Goal: Task Accomplishment & Management: Manage account settings

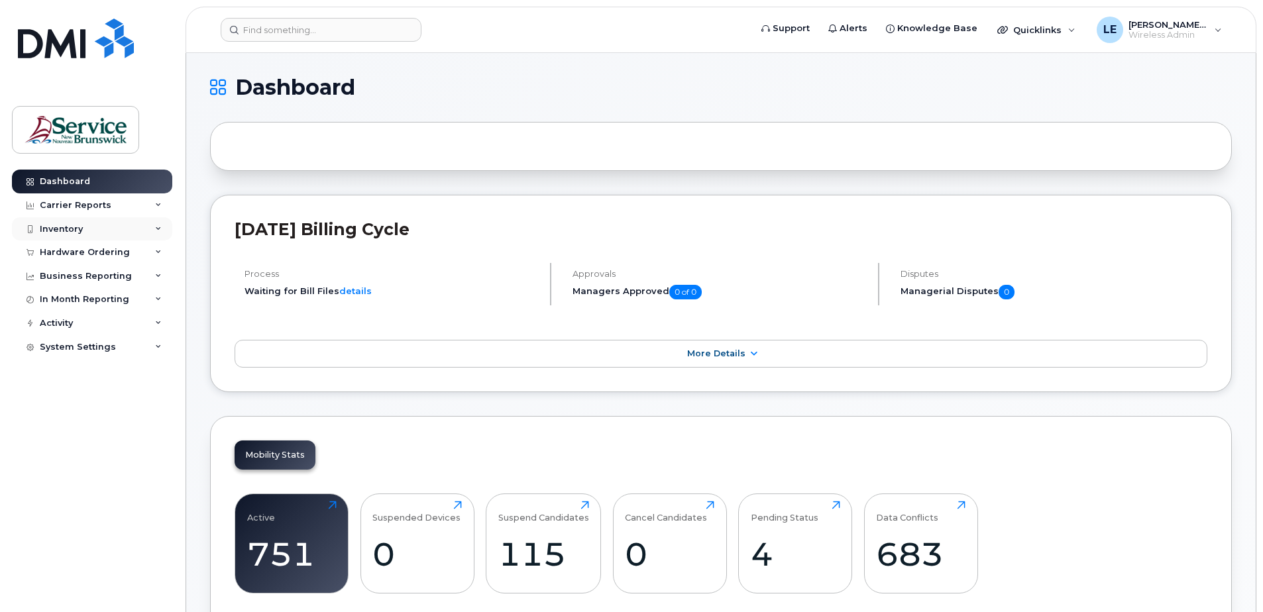
click at [72, 226] on div "Inventory" at bounding box center [61, 229] width 43 height 11
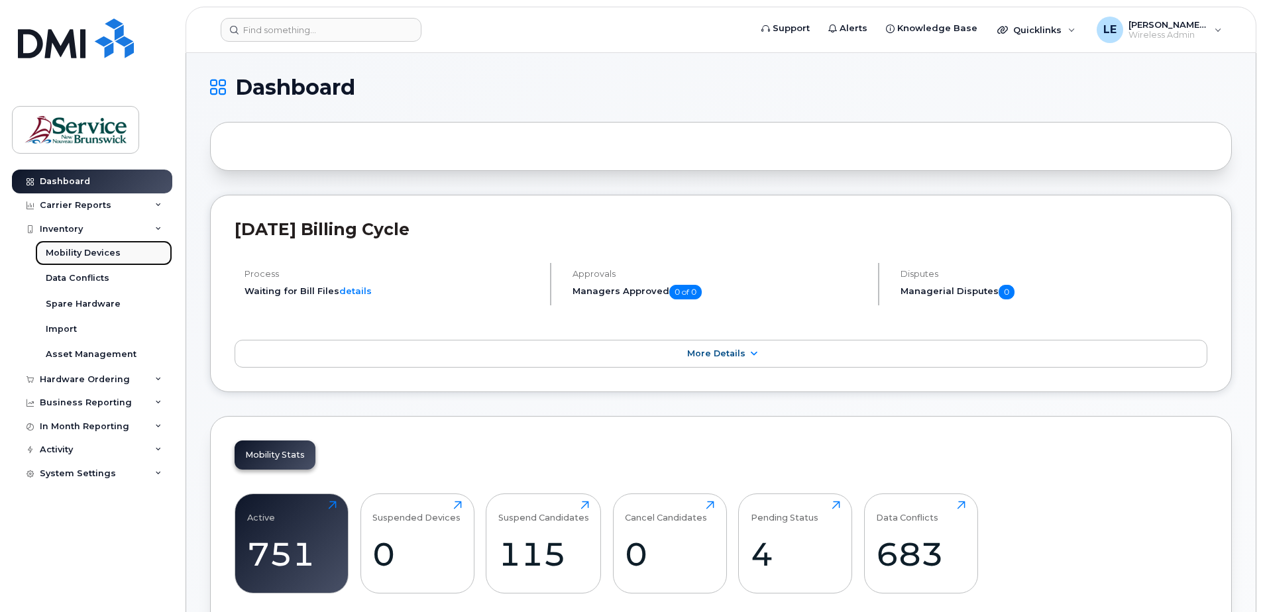
click at [81, 247] on div "Mobility Devices" at bounding box center [83, 253] width 75 height 12
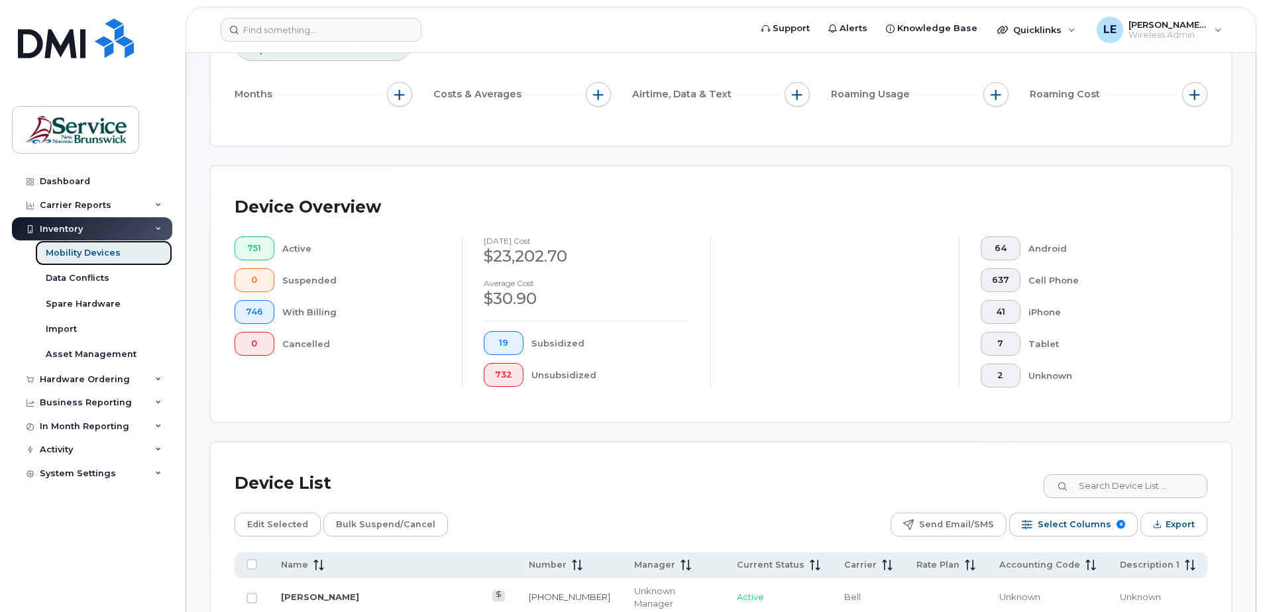
scroll to position [334, 0]
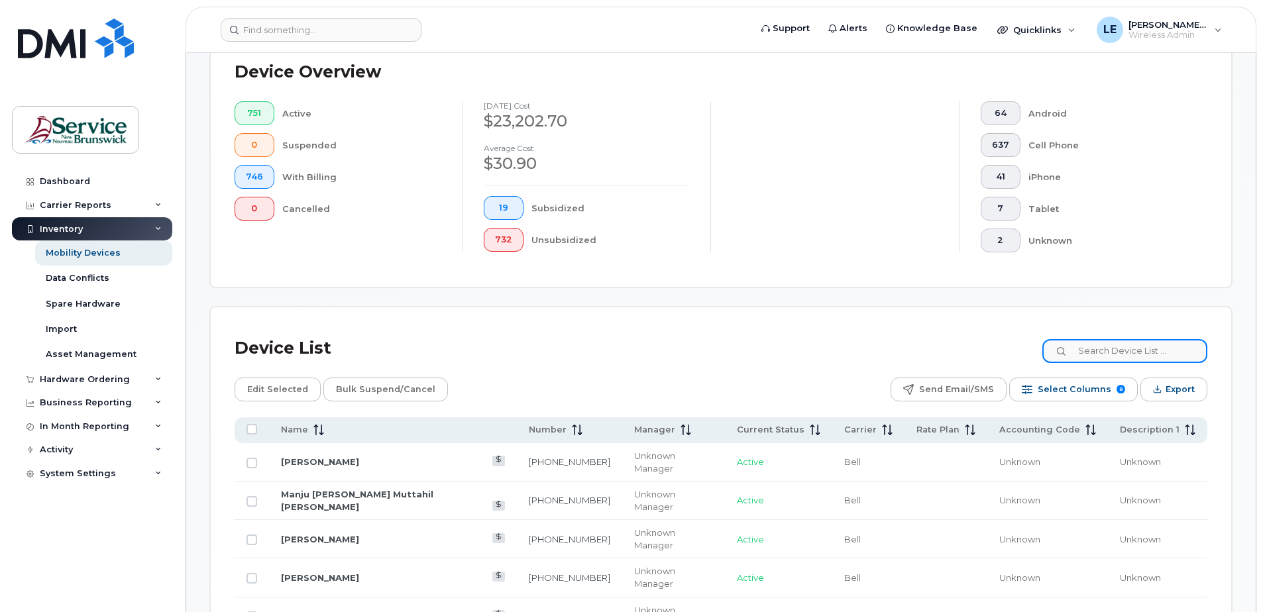
click at [1147, 362] on input at bounding box center [1124, 351] width 165 height 24
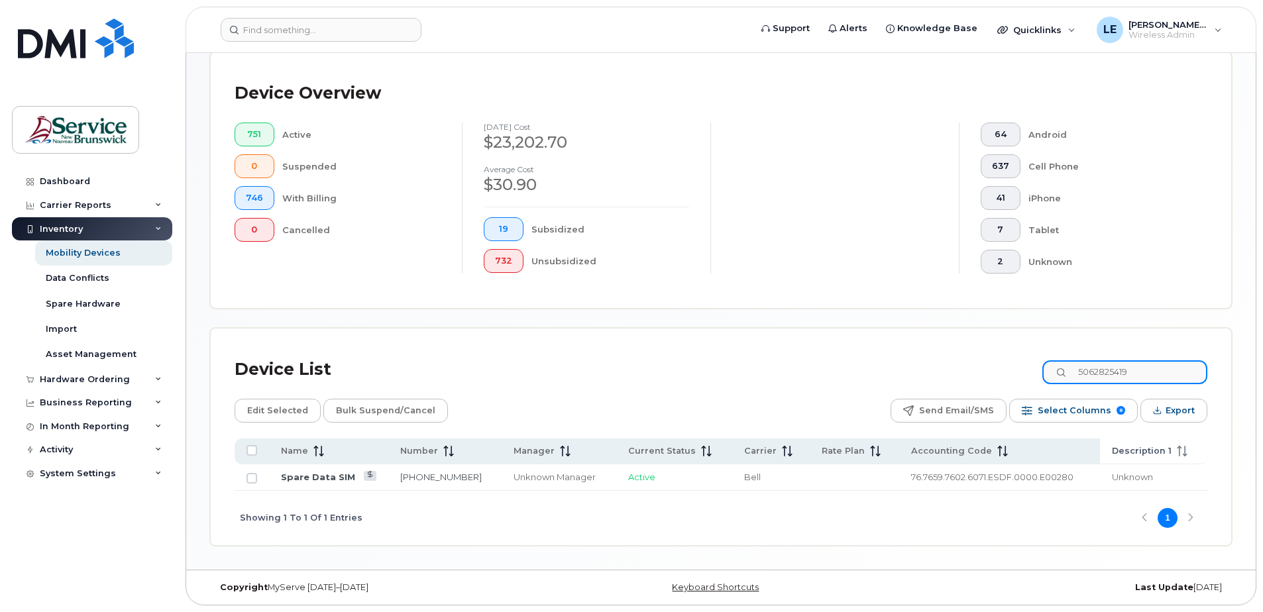
scroll to position [313, 0]
type input "5062825419"
click at [256, 478] on input "Row Unselected" at bounding box center [251, 478] width 11 height 11
checkbox input "true"
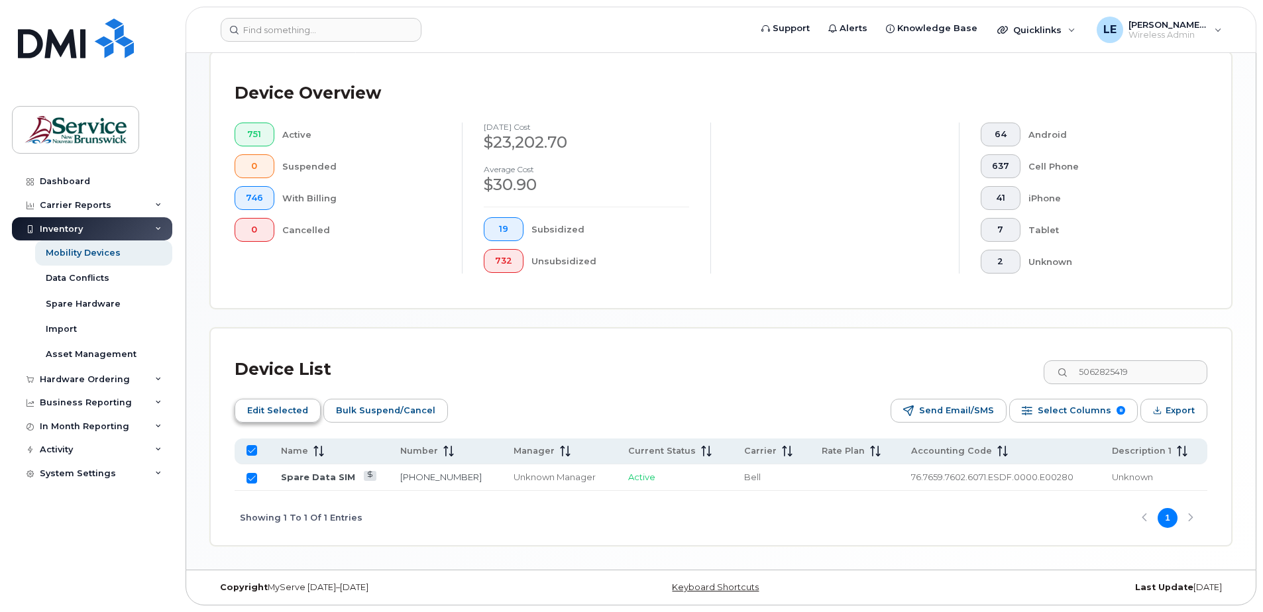
click at [278, 405] on span "Edit Selected" at bounding box center [277, 411] width 61 height 20
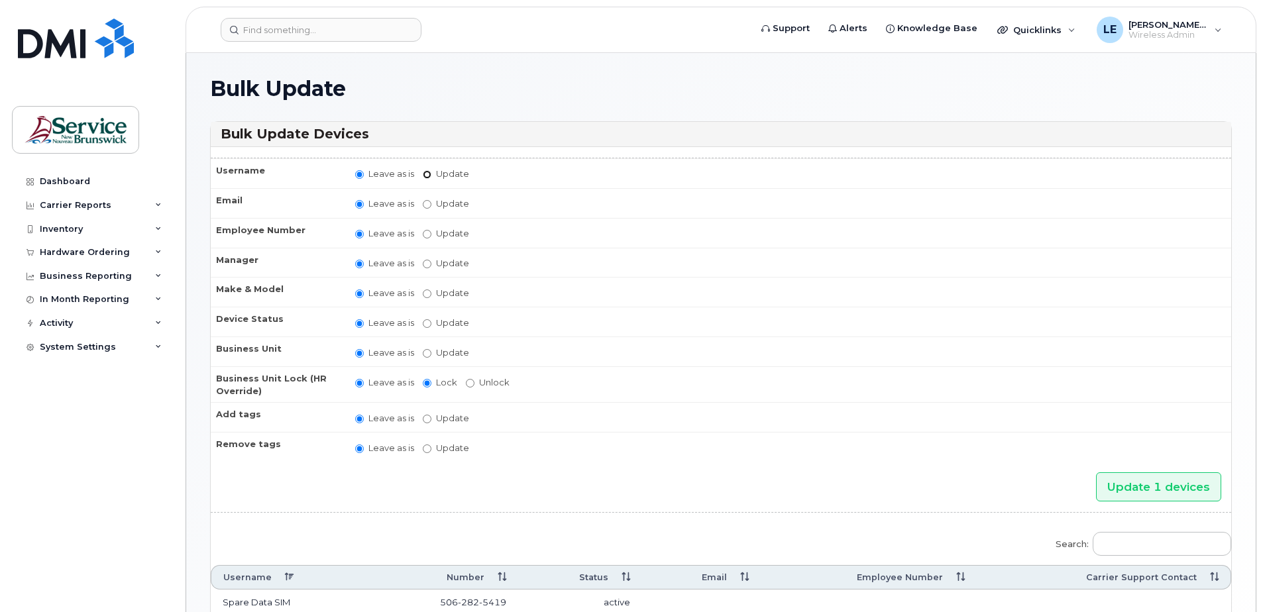
click at [427, 174] on input "Update" at bounding box center [427, 174] width 9 height 9
radio input "true"
radio input "false"
click at [507, 174] on input "Update" at bounding box center [530, 175] width 123 height 17
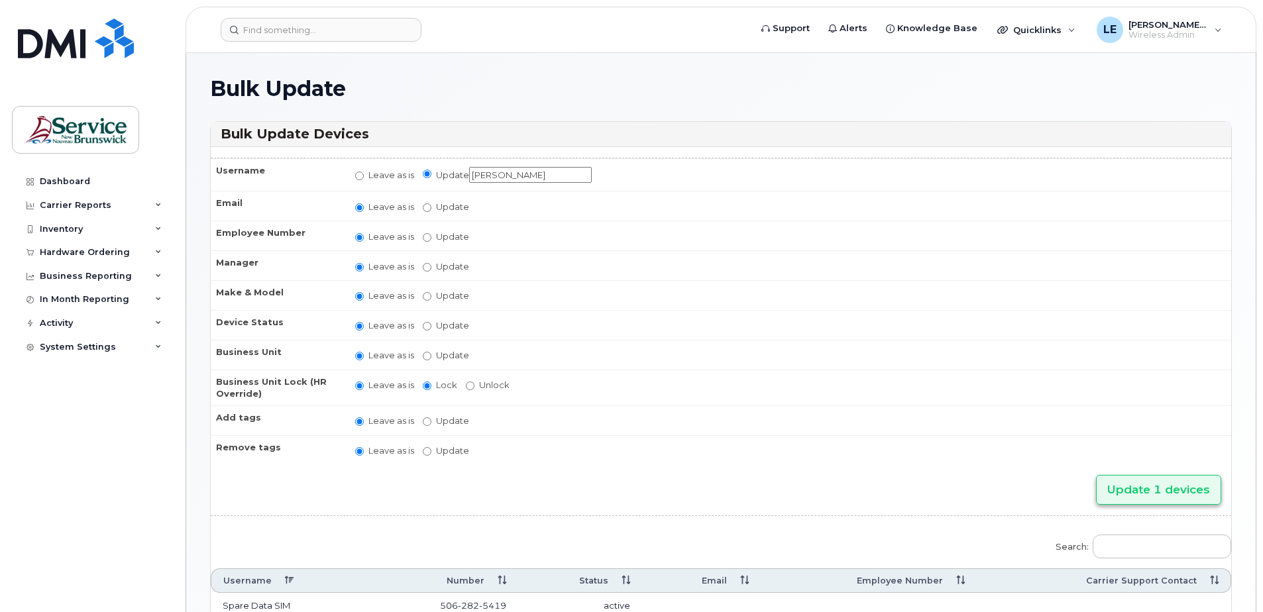
type input "[PERSON_NAME]"
click at [1199, 486] on input "Update 1 devices" at bounding box center [1158, 490] width 125 height 30
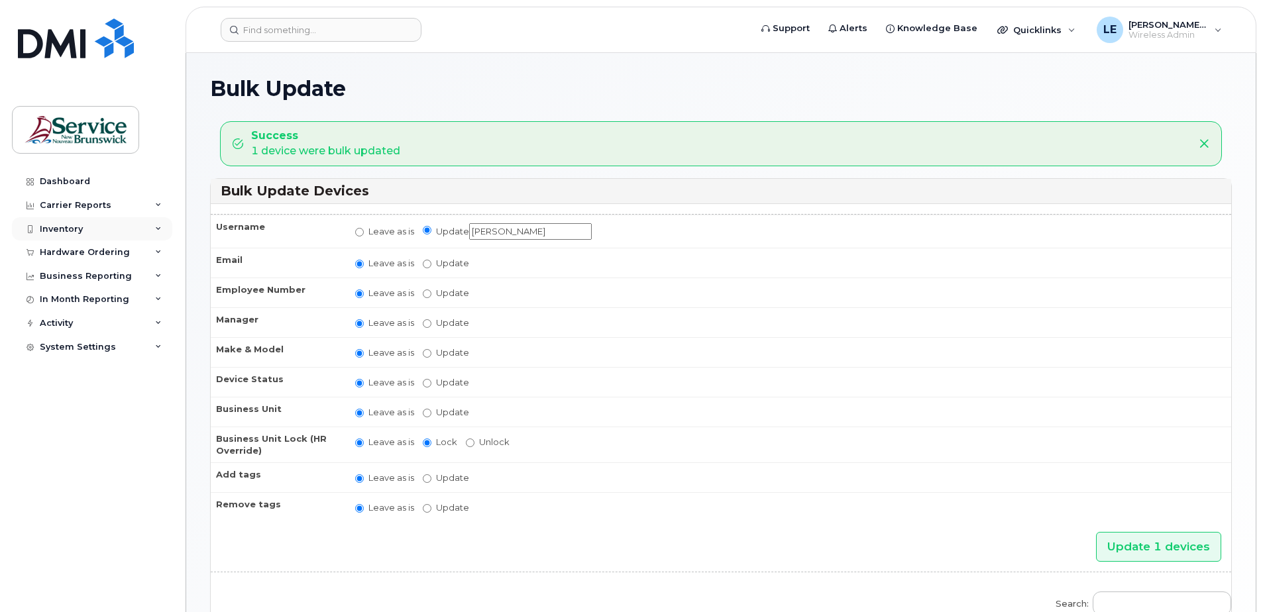
click at [64, 227] on div "Inventory" at bounding box center [61, 229] width 43 height 11
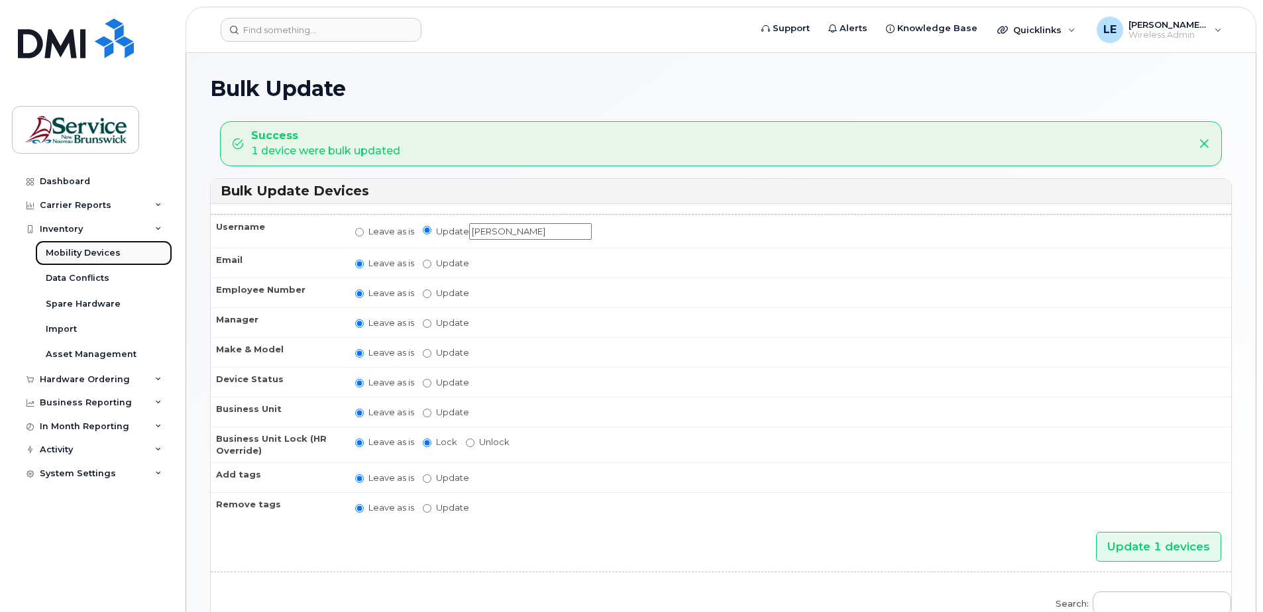
click at [68, 250] on div "Mobility Devices" at bounding box center [83, 253] width 75 height 12
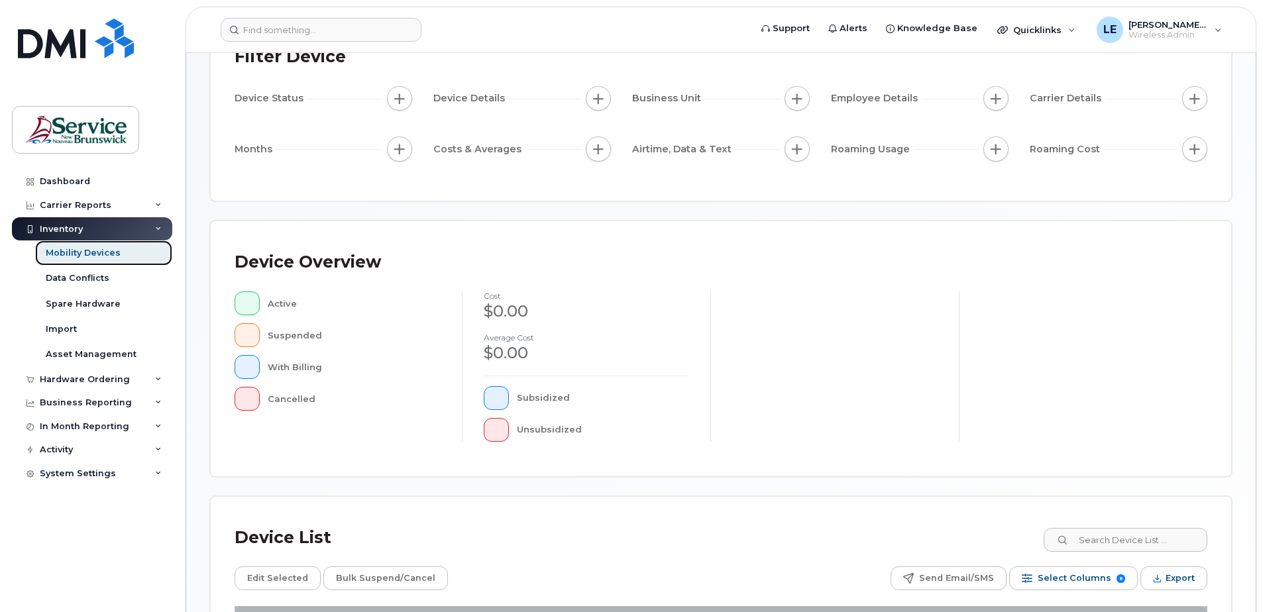
scroll to position [299, 0]
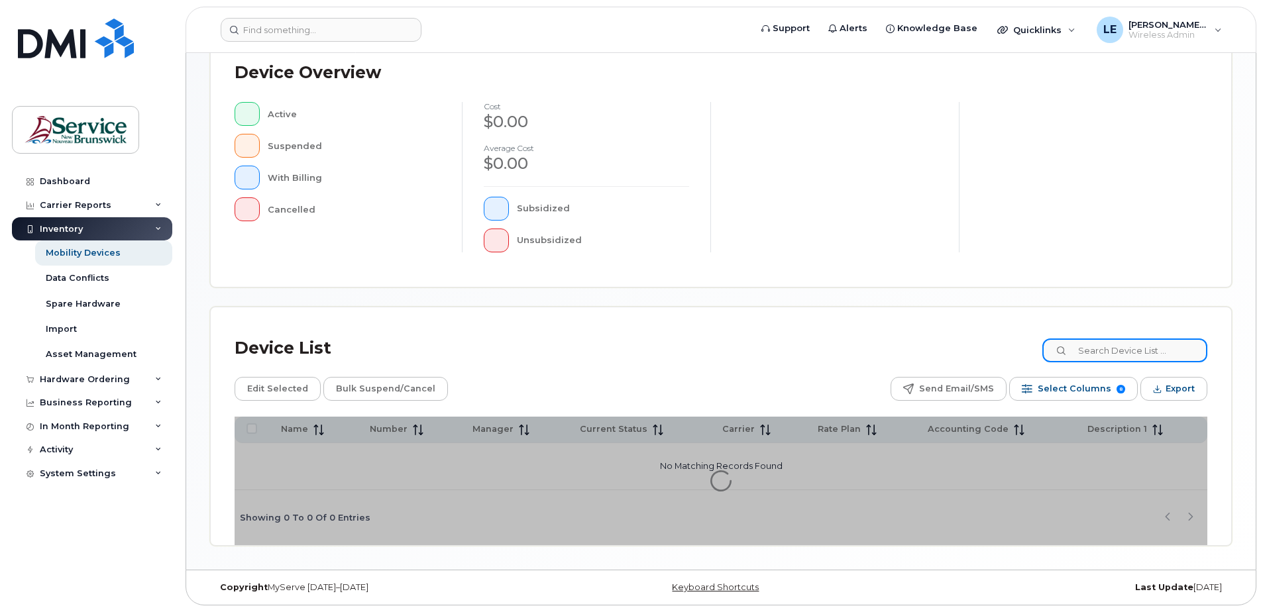
click at [1111, 350] on input at bounding box center [1124, 351] width 165 height 24
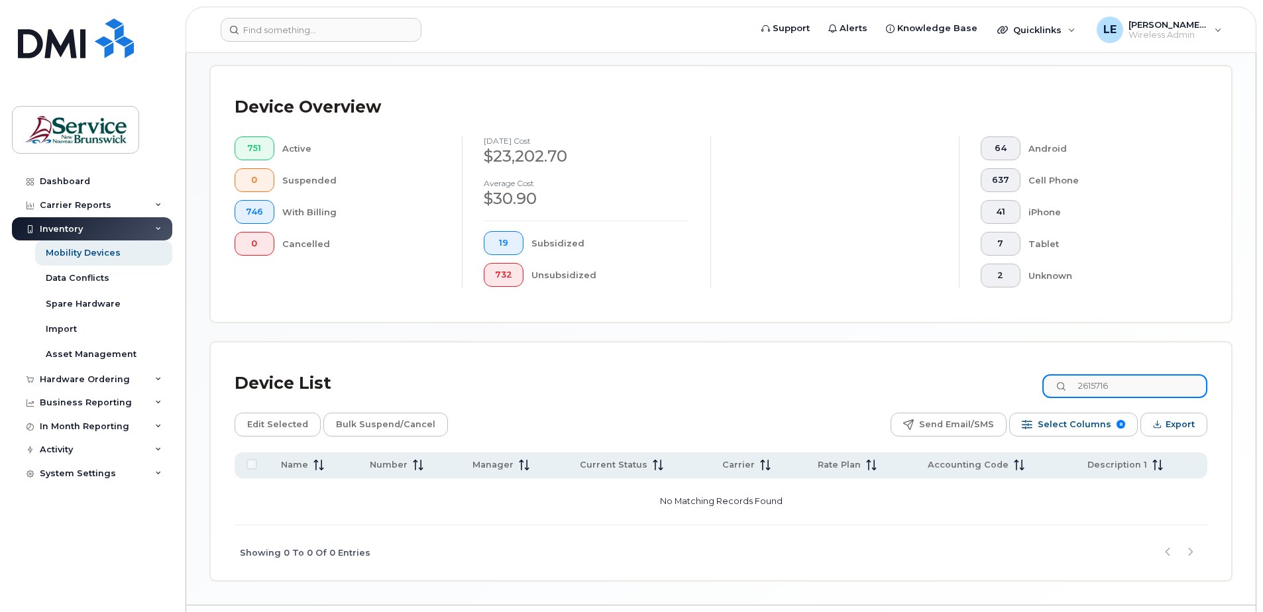
drag, startPoint x: 1134, startPoint y: 380, endPoint x: 982, endPoint y: 394, distance: 152.4
click at [995, 387] on div "Device List 2615716" at bounding box center [721, 383] width 973 height 34
type input "506-261-5716"
